Goal: Information Seeking & Learning: Learn about a topic

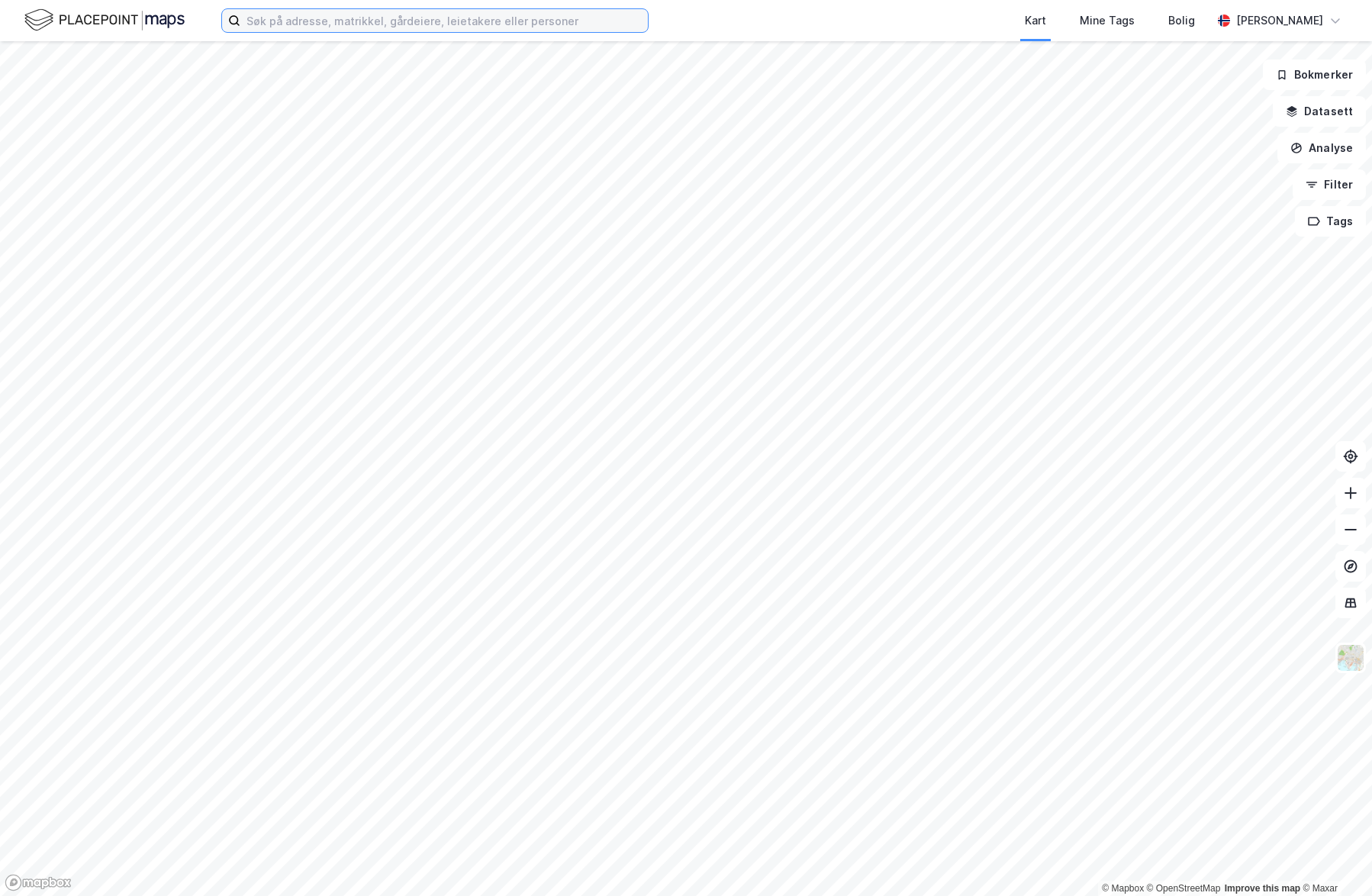
click at [395, 17] on input at bounding box center [444, 21] width 408 height 23
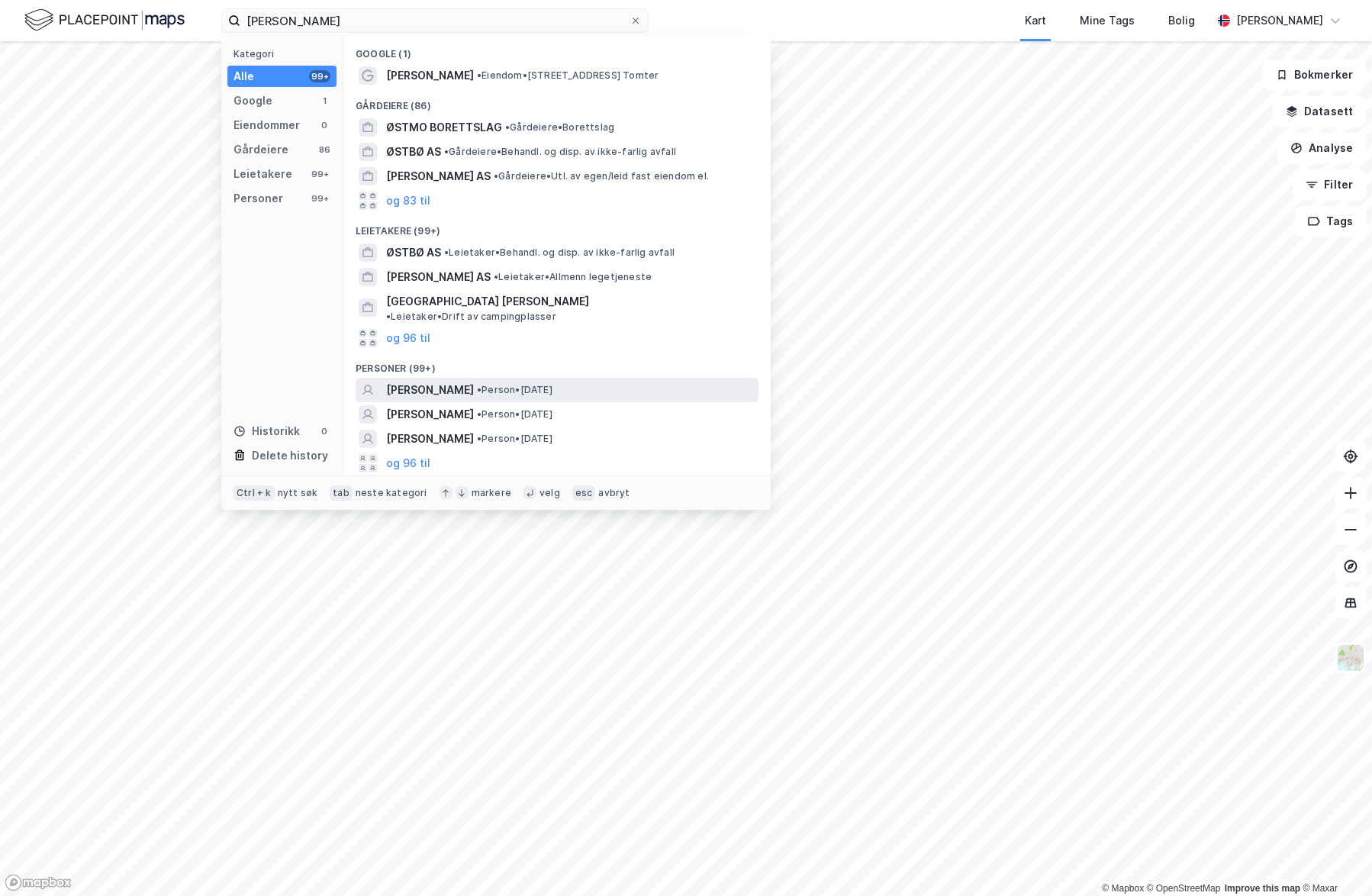
click at [496, 384] on span "• Person • [DATE]" at bounding box center [514, 390] width 75 height 12
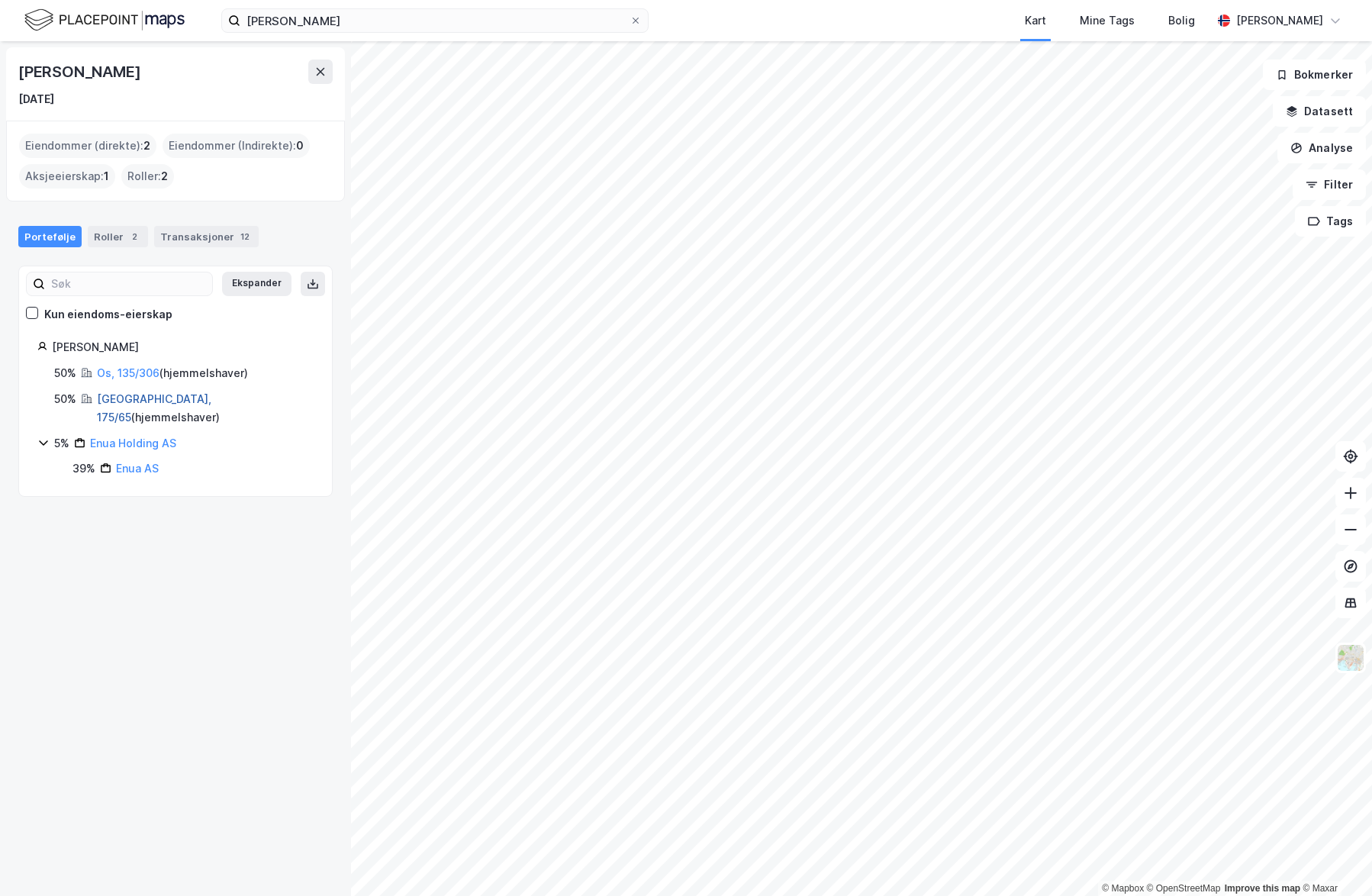
click at [136, 395] on link "[GEOGRAPHIC_DATA], 175/65" at bounding box center [154, 408] width 114 height 31
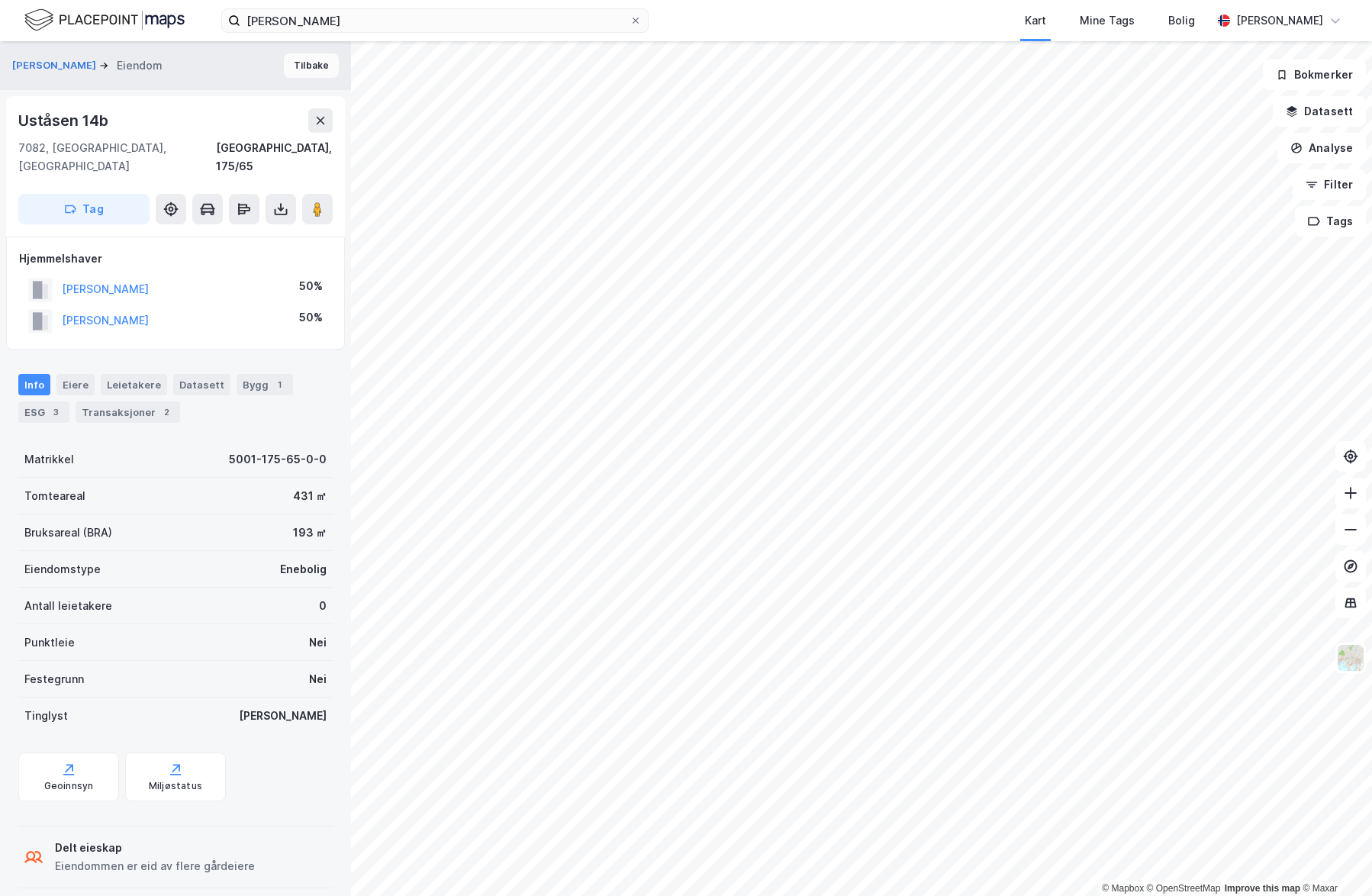
click at [294, 64] on button "Tilbake" at bounding box center [311, 66] width 55 height 25
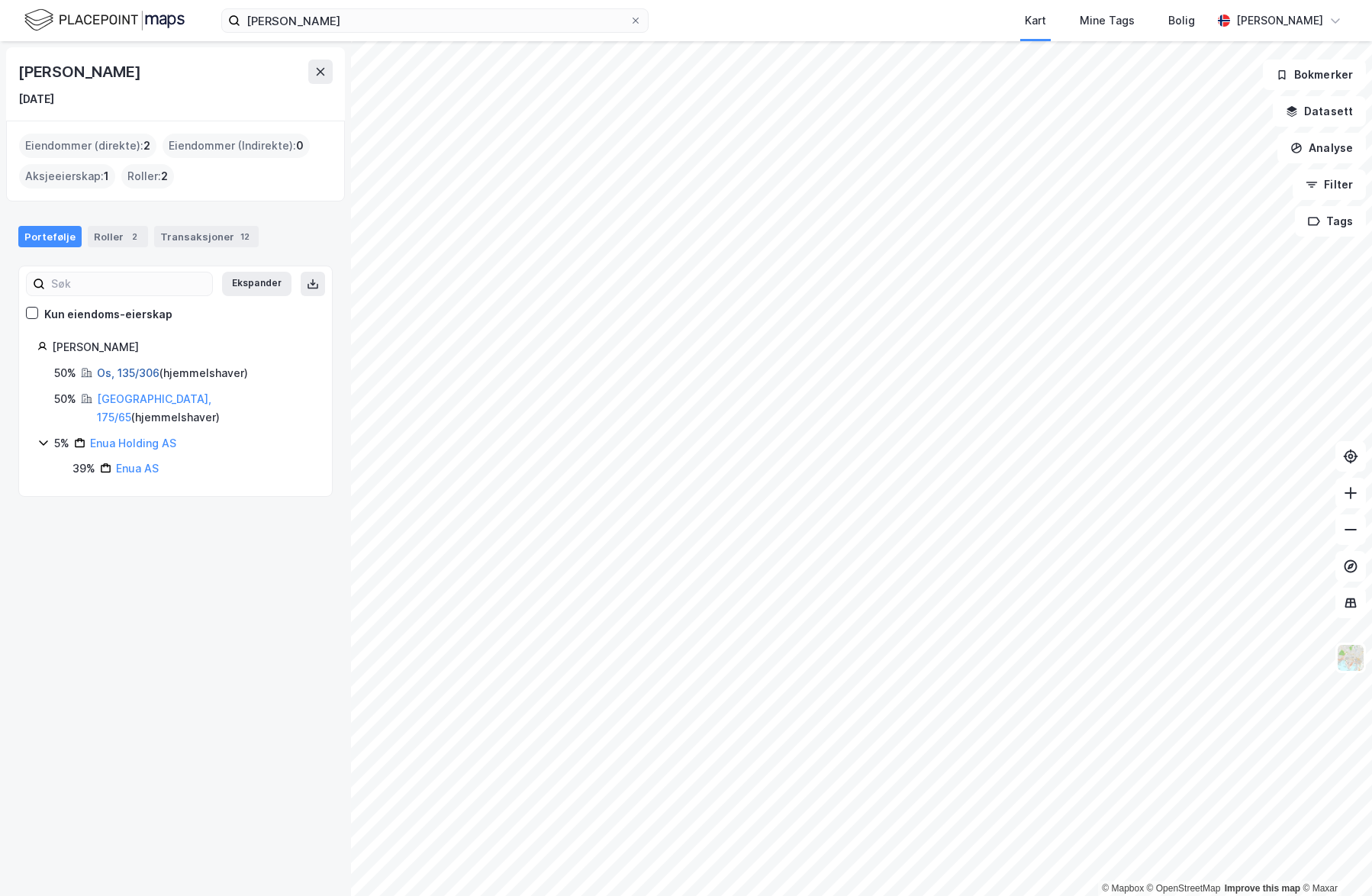
click at [118, 367] on link "Os, 135/306" at bounding box center [128, 373] width 63 height 13
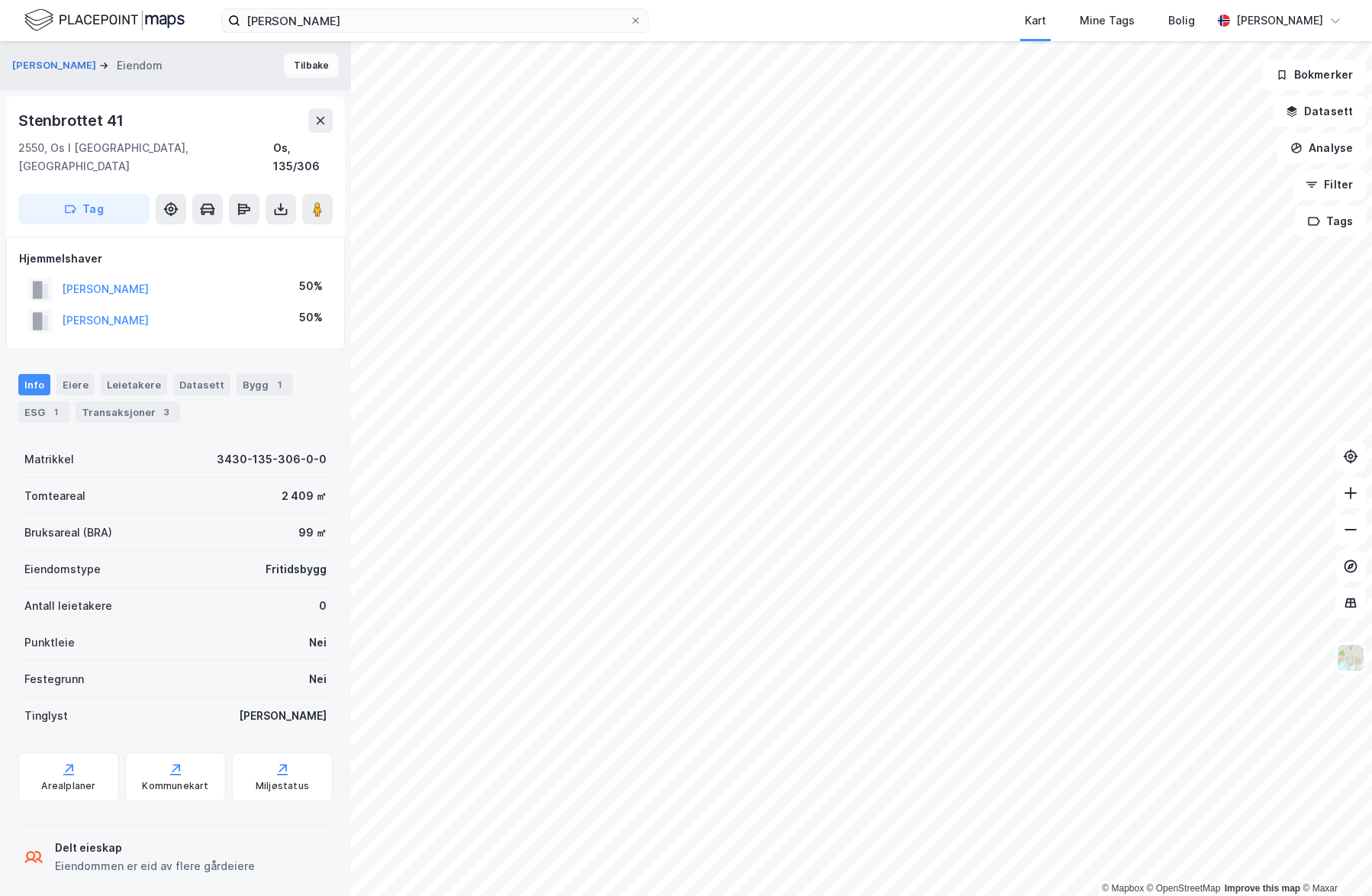
click at [313, 62] on button "Tilbake" at bounding box center [311, 66] width 55 height 25
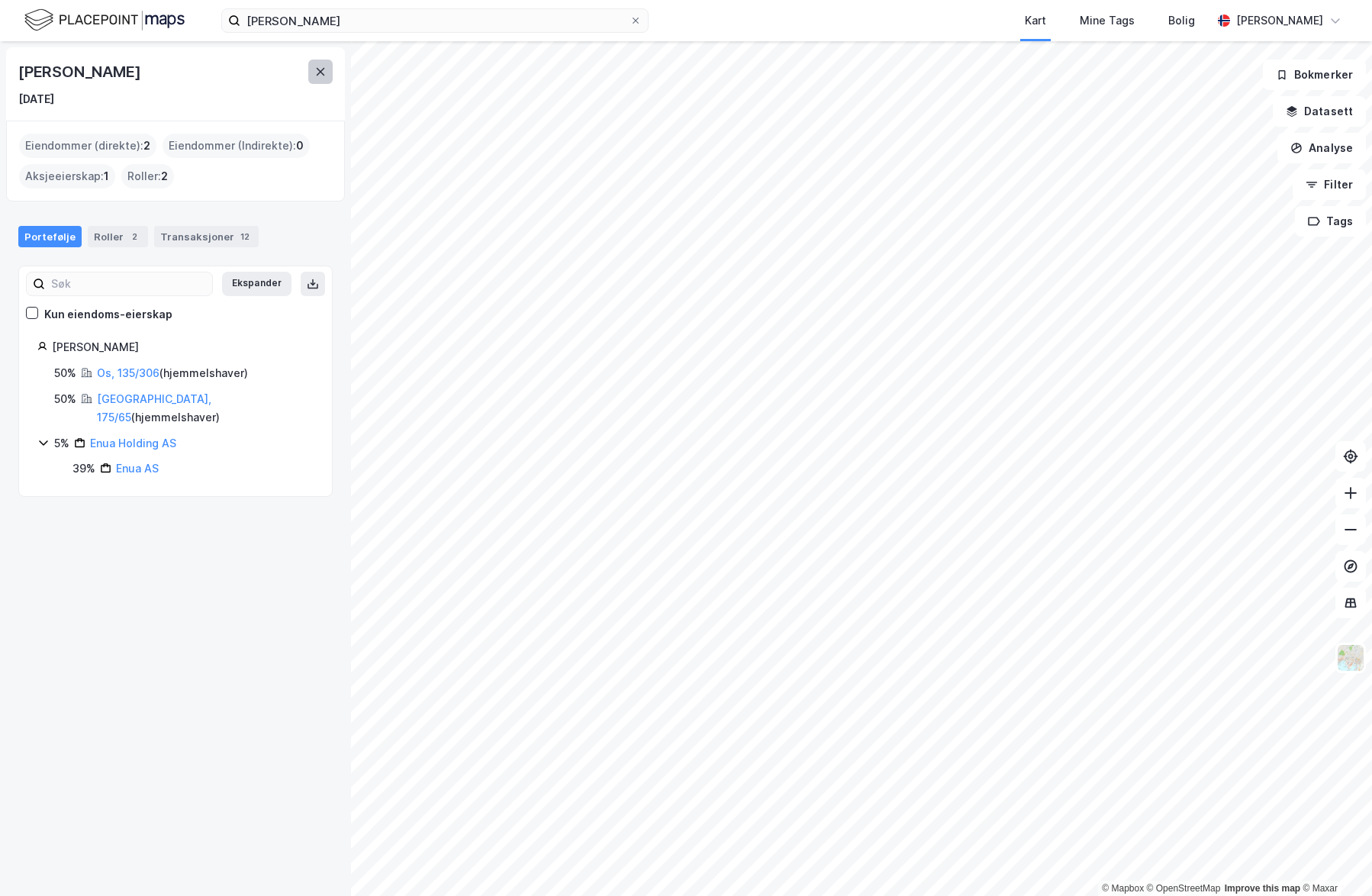
click at [320, 71] on icon at bounding box center [321, 71] width 8 height 7
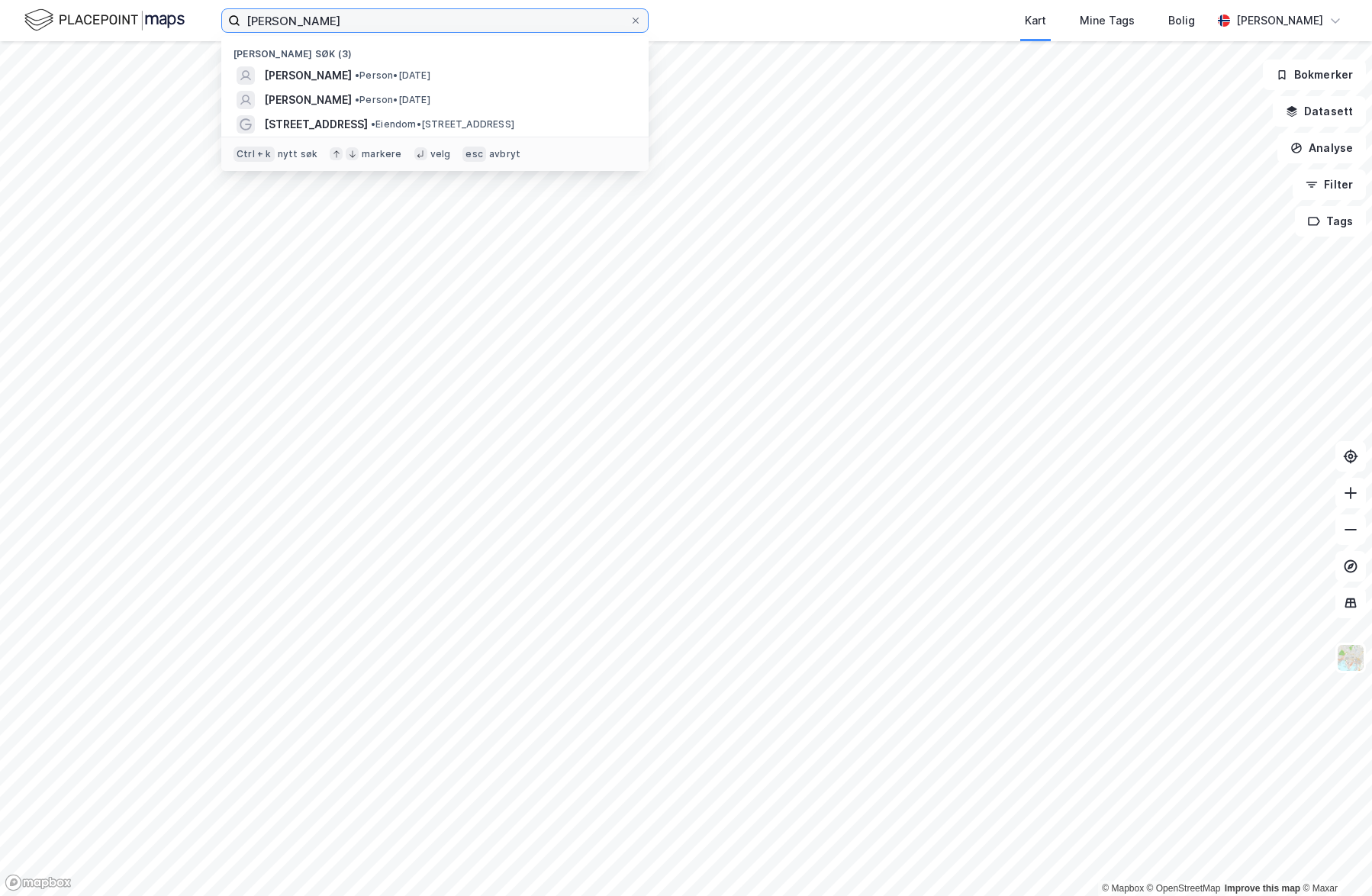
drag, startPoint x: 282, startPoint y: 21, endPoint x: 179, endPoint y: 13, distance: 103.3
click at [179, 13] on div "[PERSON_NAME] søk (3) [PERSON_NAME] • Person • [DATE] [PERSON_NAME] • Person • …" at bounding box center [686, 21] width 1372 height 41
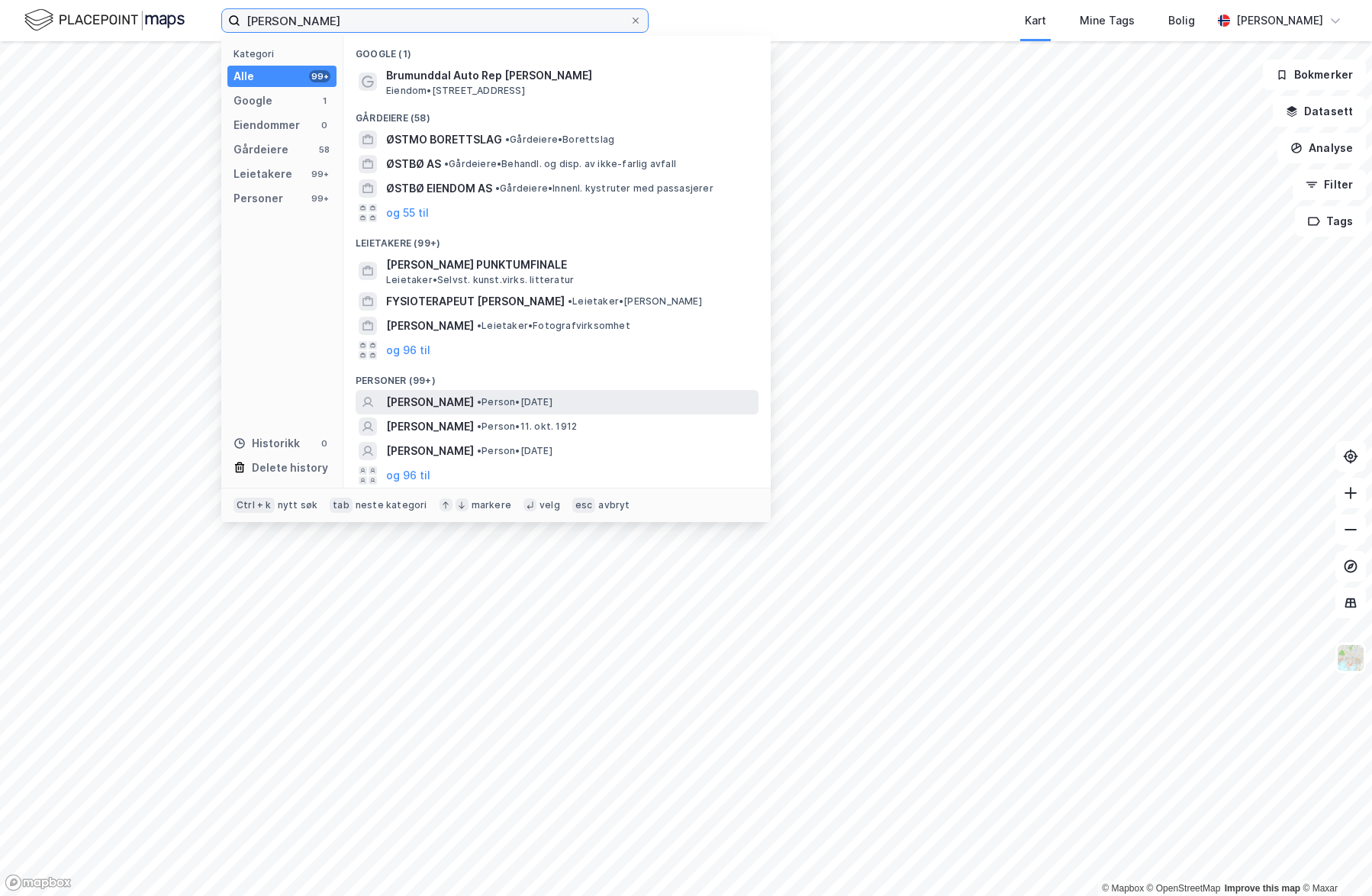
type input "[PERSON_NAME]"
click at [562, 395] on div "[PERSON_NAME] • Person • [DATE]" at bounding box center [571, 402] width 369 height 18
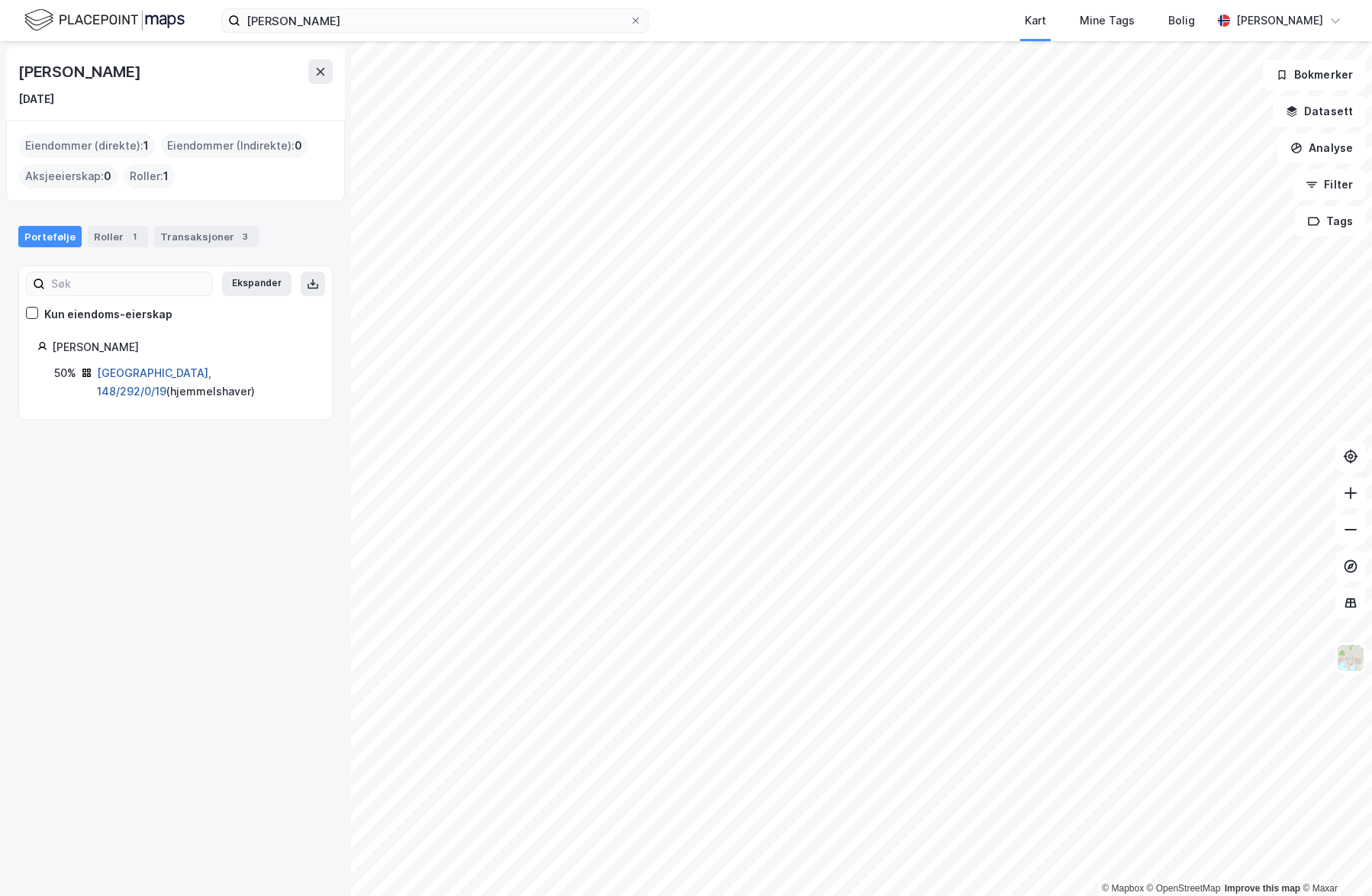
click at [143, 371] on link "[GEOGRAPHIC_DATA], 148/292/0/19" at bounding box center [154, 382] width 114 height 31
